Goal: Transaction & Acquisition: Book appointment/travel/reservation

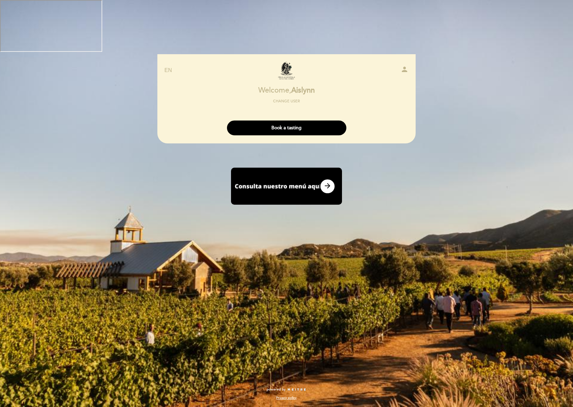
click at [404, 65] on icon "person" at bounding box center [405, 69] width 8 height 8
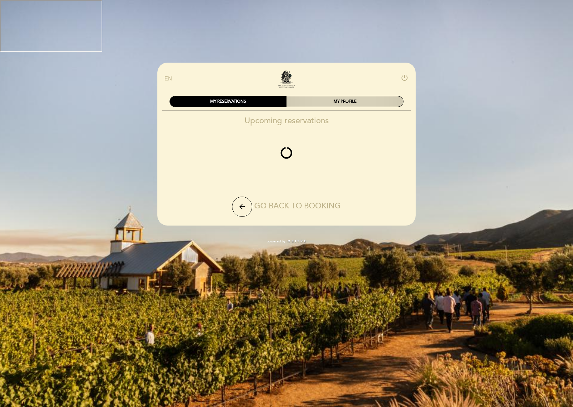
click at [346, 96] on div "MY PROFILE" at bounding box center [345, 101] width 117 height 10
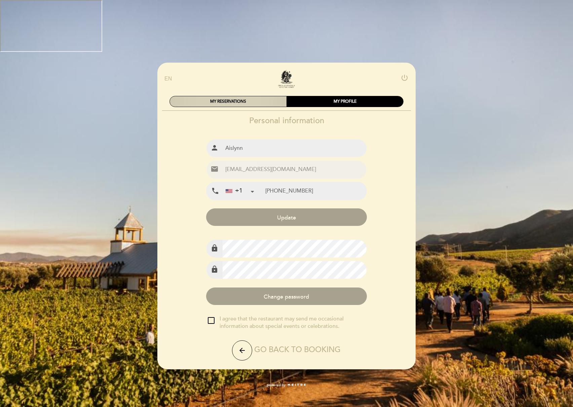
click at [251, 96] on div "MY RESERVATIONS" at bounding box center [228, 101] width 117 height 10
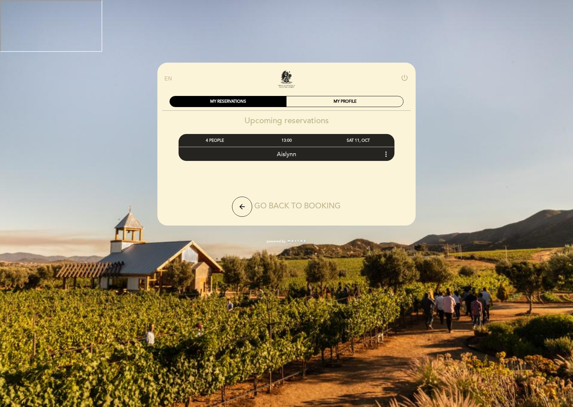
click at [385, 150] on icon "more_vert" at bounding box center [386, 154] width 8 height 8
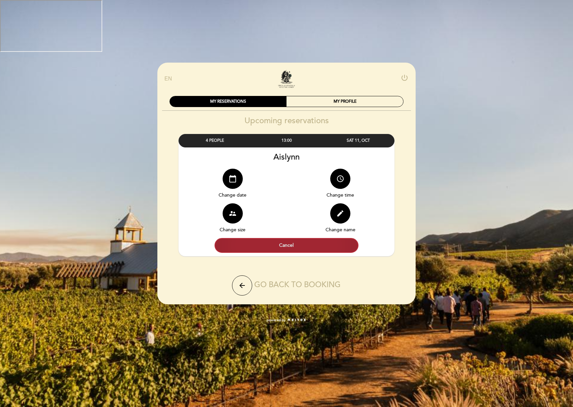
click at [291, 238] on button "Cancel" at bounding box center [287, 245] width 144 height 15
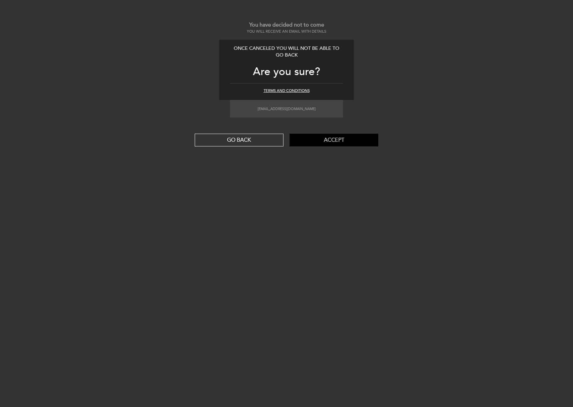
click at [334, 138] on button "Accept" at bounding box center [334, 140] width 89 height 13
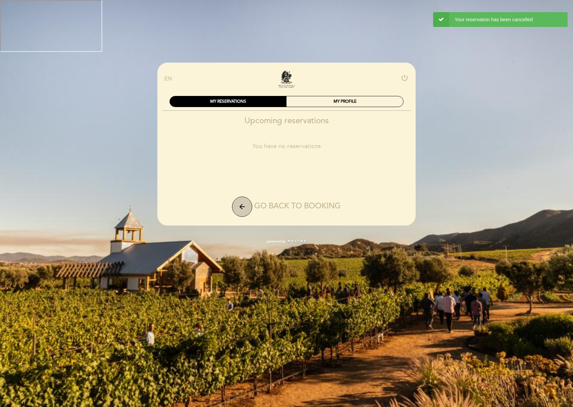
click at [246, 196] on button "arrow_back" at bounding box center [242, 206] width 20 height 20
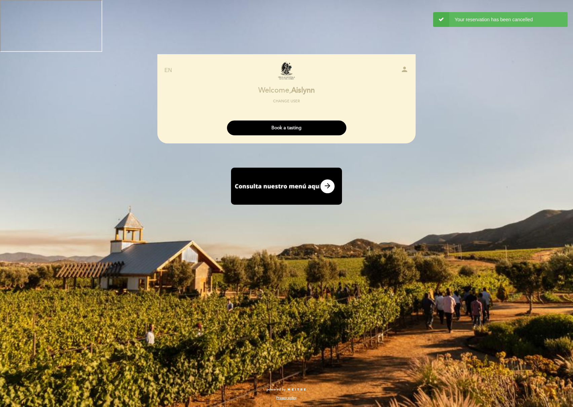
click at [294, 120] on button "Book a tasting" at bounding box center [286, 127] width 119 height 15
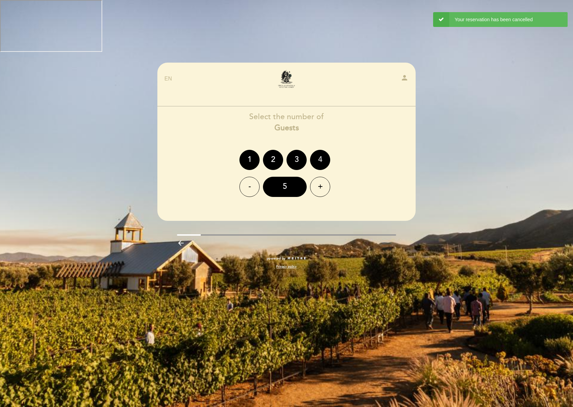
click at [329, 150] on div "4" at bounding box center [320, 160] width 20 height 20
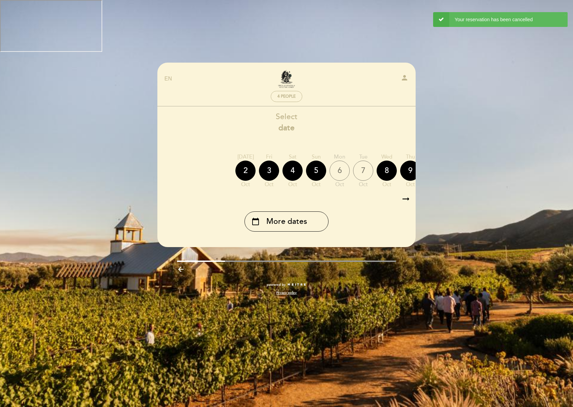
click at [408, 192] on icon "arrow_right_alt" at bounding box center [406, 199] width 10 height 14
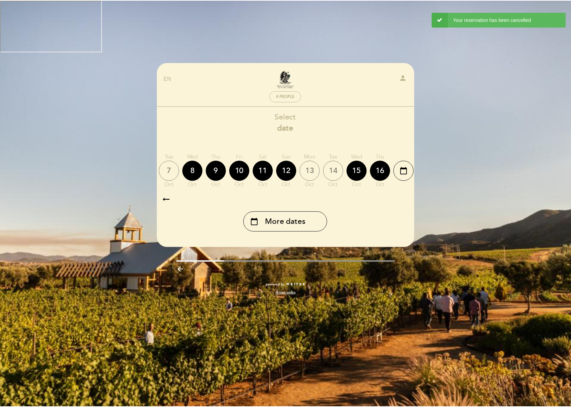
scroll to position [0, 196]
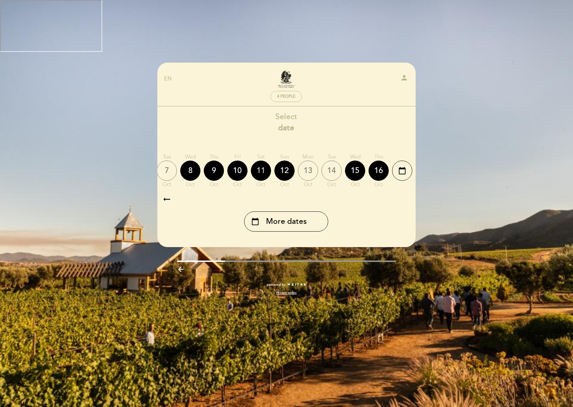
click at [264, 160] on div "11" at bounding box center [261, 170] width 20 height 20
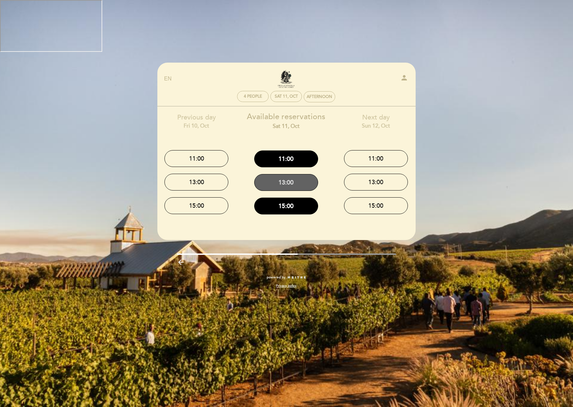
click at [298, 174] on button "13:00" at bounding box center [286, 182] width 64 height 17
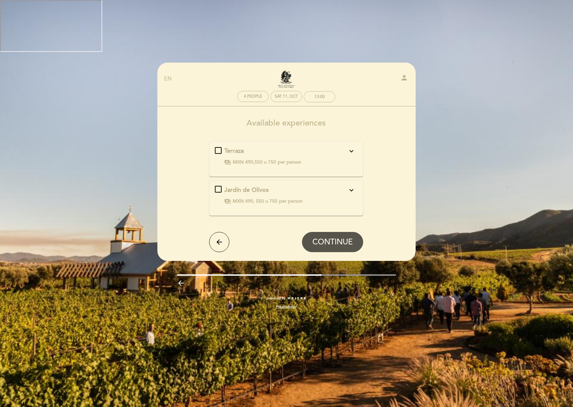
click at [219, 147] on div "Terraza expand_more Degustación MXN 490, 550 u 750 Consumo por botella a partir…" at bounding box center [286, 156] width 143 height 19
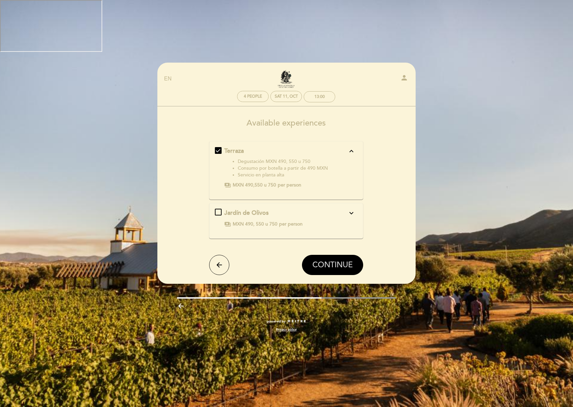
click at [323, 255] on button "CONTINUE" at bounding box center [332, 265] width 61 height 20
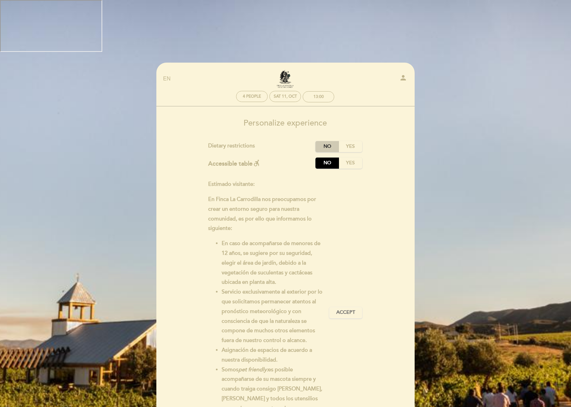
click at [332, 141] on label "No" at bounding box center [328, 146] width 24 height 11
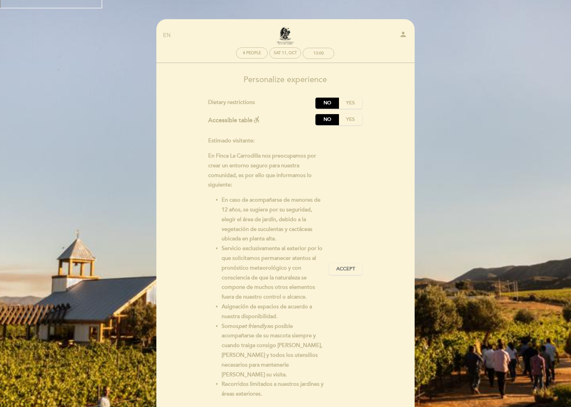
scroll to position [70, 0]
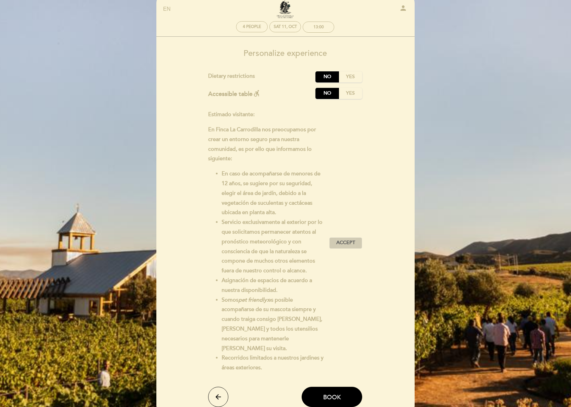
click at [341, 239] on span "Accept" at bounding box center [345, 242] width 19 height 7
click at [331, 393] on span "Book" at bounding box center [332, 396] width 18 height 7
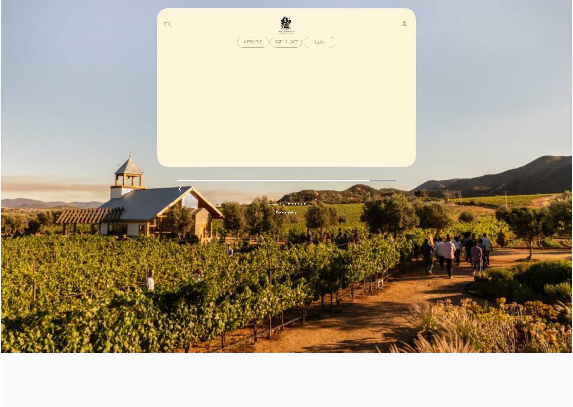
scroll to position [0, 0]
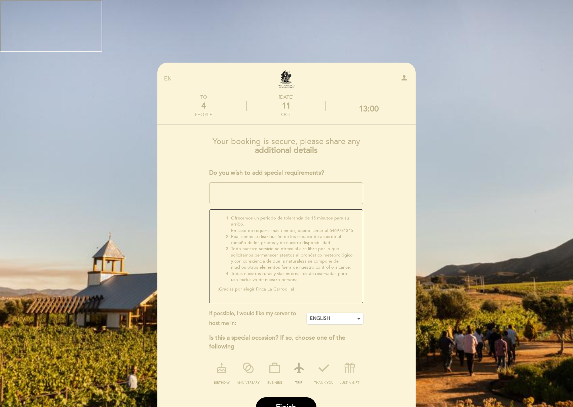
click at [302, 359] on icon at bounding box center [298, 367] width 17 height 17
click at [296, 397] on button "Finish" at bounding box center [286, 407] width 61 height 20
